Goal: Task Accomplishment & Management: Use online tool/utility

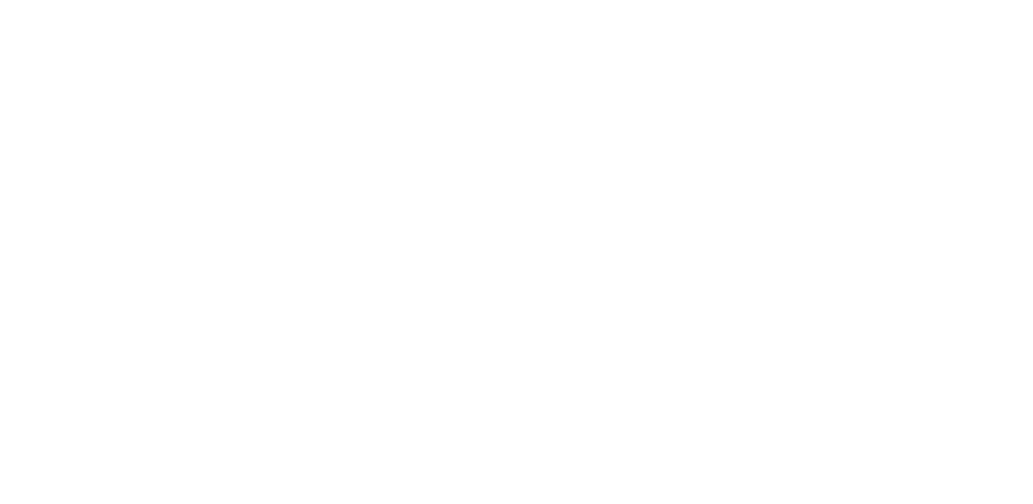
select select "Song"
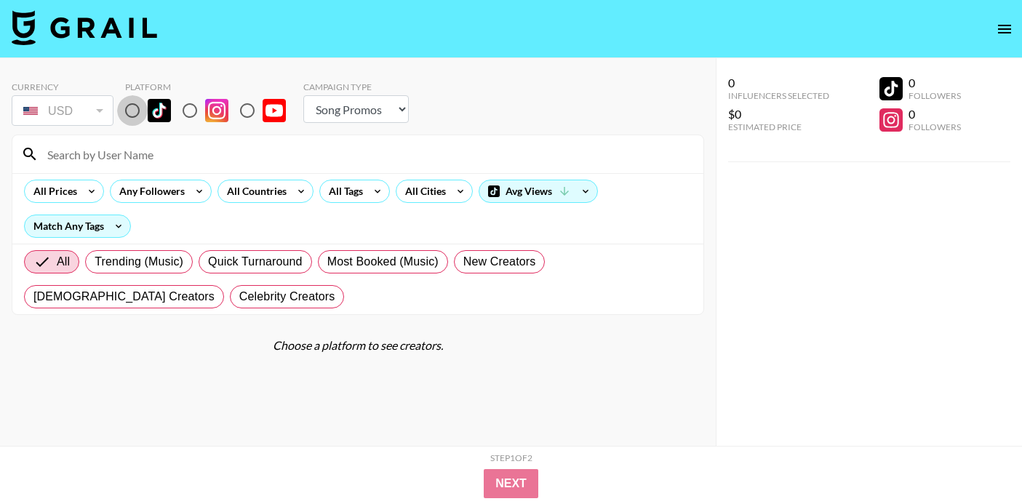
click at [129, 110] on input "radio" at bounding box center [132, 110] width 31 height 31
radio input "true"
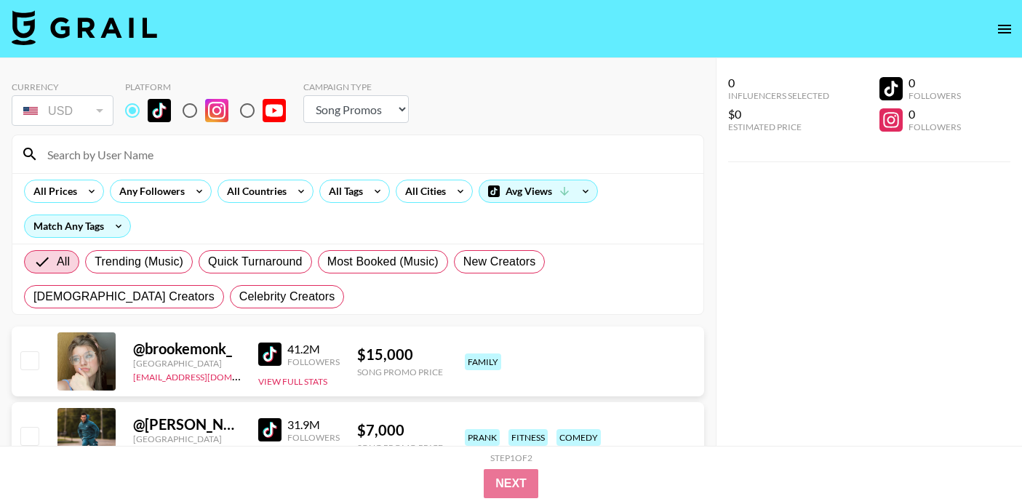
click at [131, 159] on input at bounding box center [367, 154] width 656 height 23
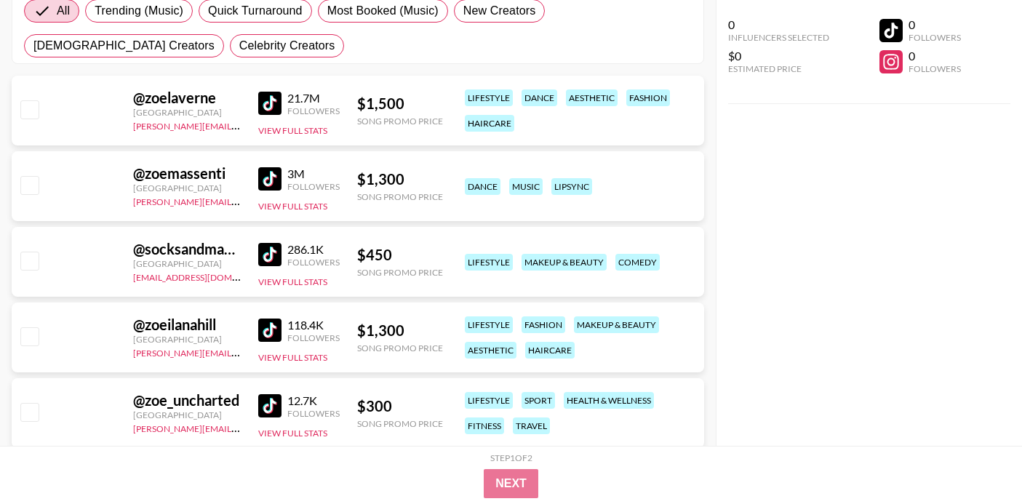
scroll to position [294, 0]
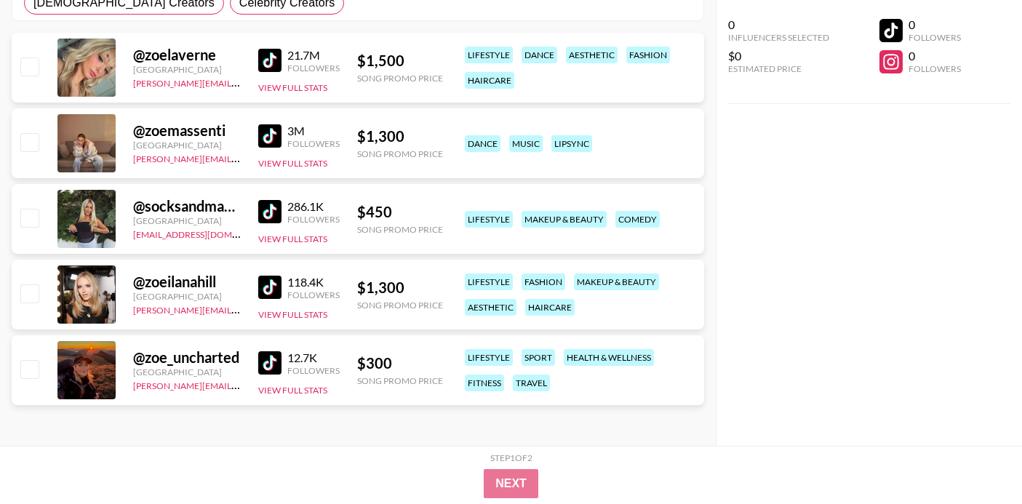
type input "zoe"
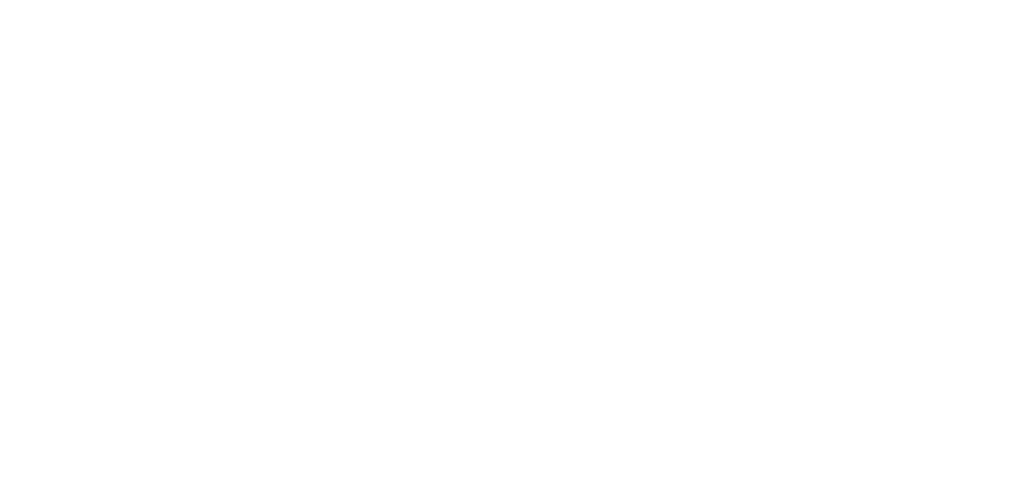
select select "Song"
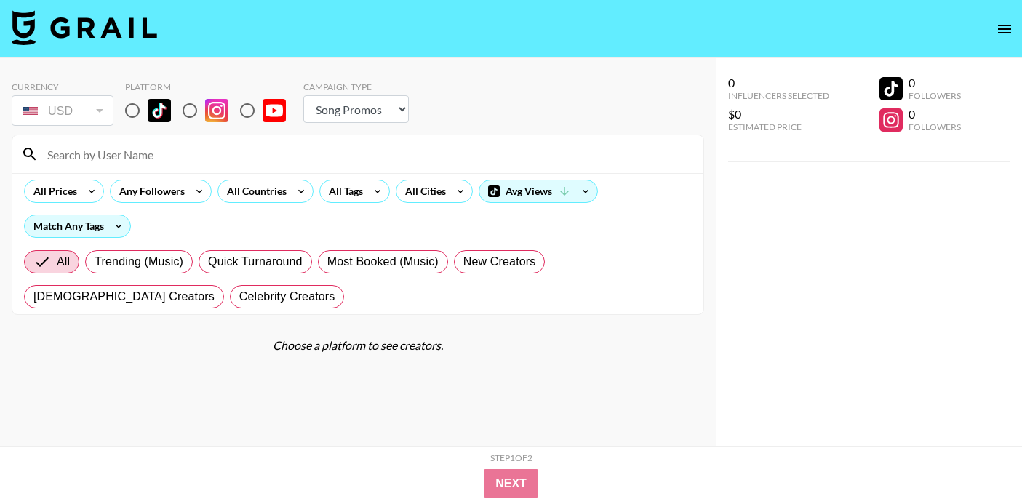
click at [132, 114] on input "radio" at bounding box center [132, 110] width 31 height 31
radio input "true"
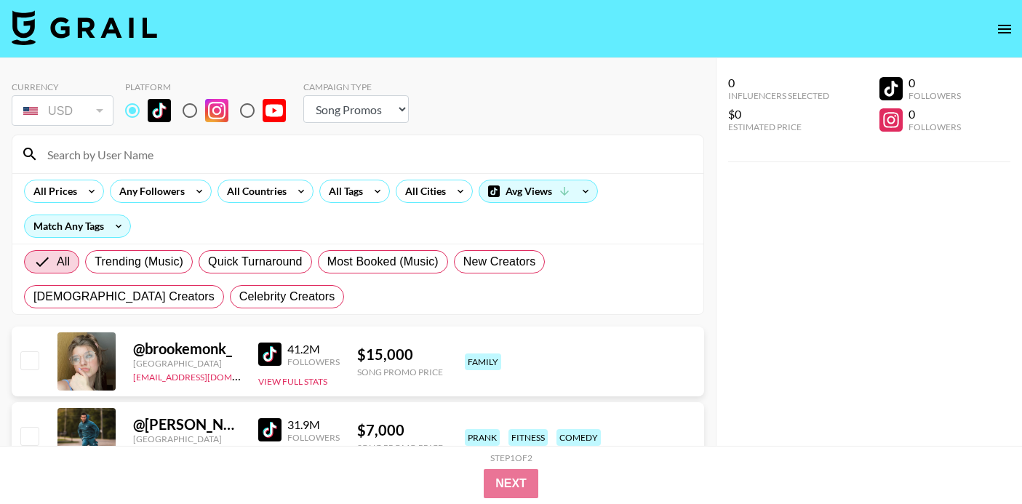
click at [168, 153] on input at bounding box center [367, 154] width 656 height 23
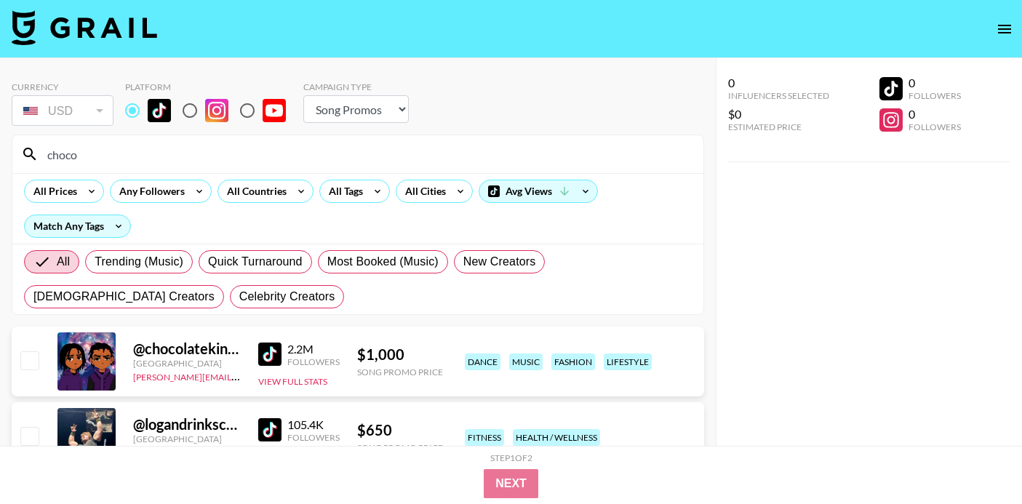
click at [268, 157] on input "choco" at bounding box center [367, 154] width 656 height 23
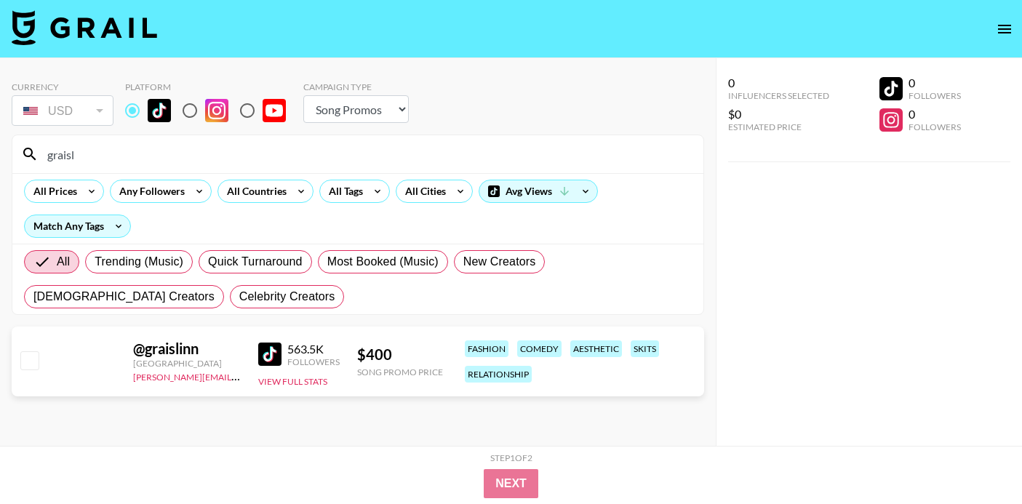
type input "graisl"
